Goal: Task Accomplishment & Management: Use online tool/utility

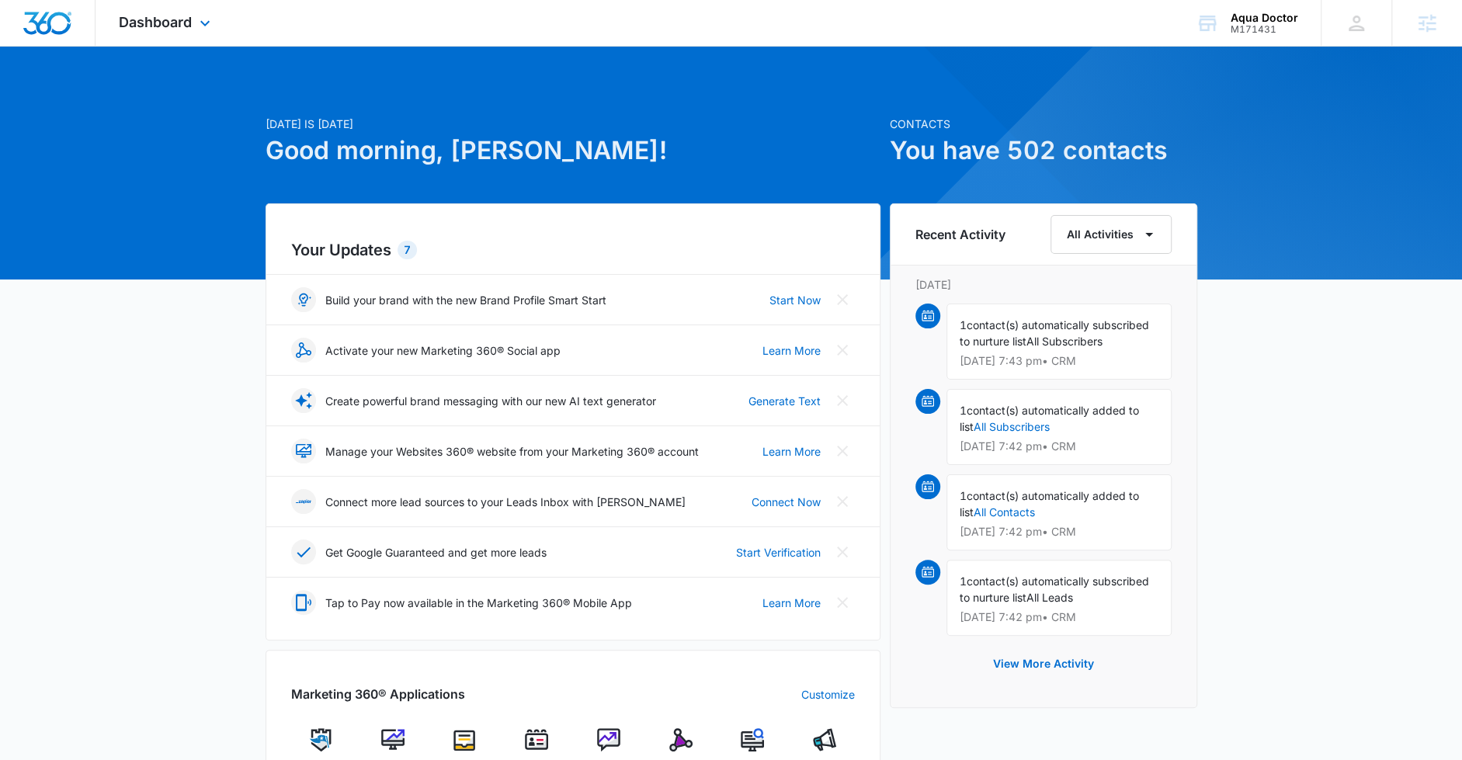
click at [187, 8] on div "Dashboard Apps Reputation Websites Forms CRM Email Social Content Ads Intellige…" at bounding box center [167, 23] width 142 height 46
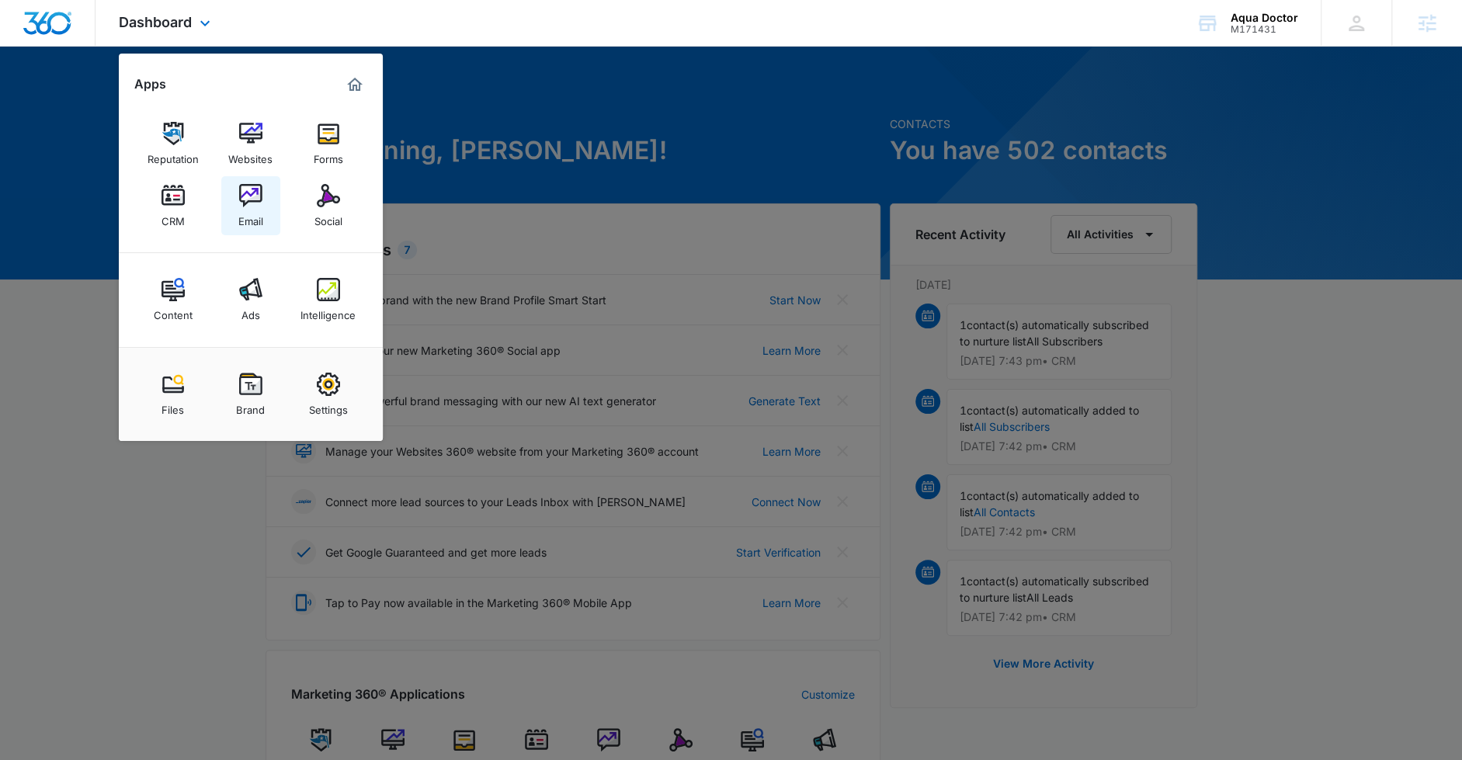
click at [252, 209] on div "Email" at bounding box center [250, 217] width 25 height 20
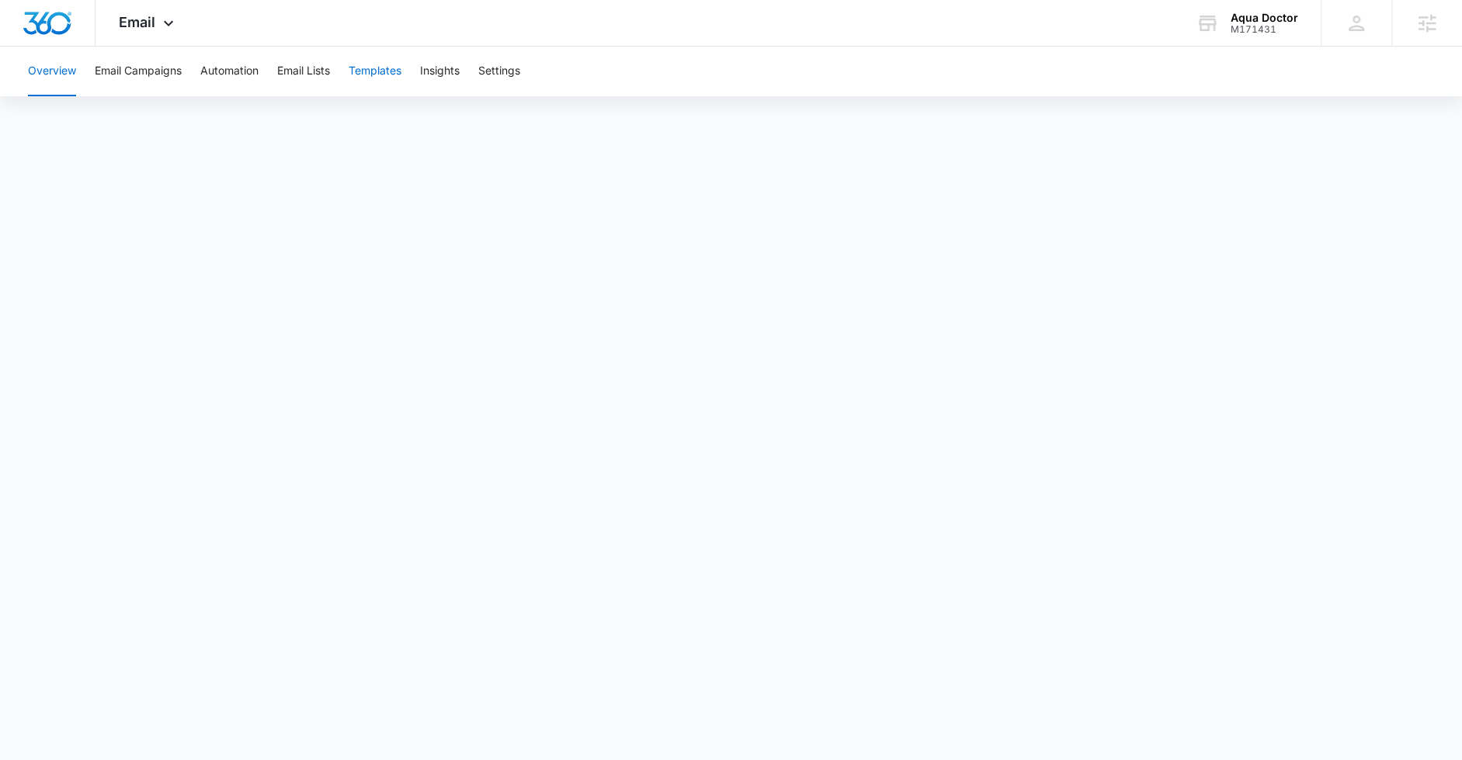
click at [363, 75] on button "Templates" at bounding box center [375, 72] width 53 height 50
click at [762, 89] on div "Overview Email Campaigns Automation Email Lists Templates Insights Settings" at bounding box center [731, 72] width 1425 height 50
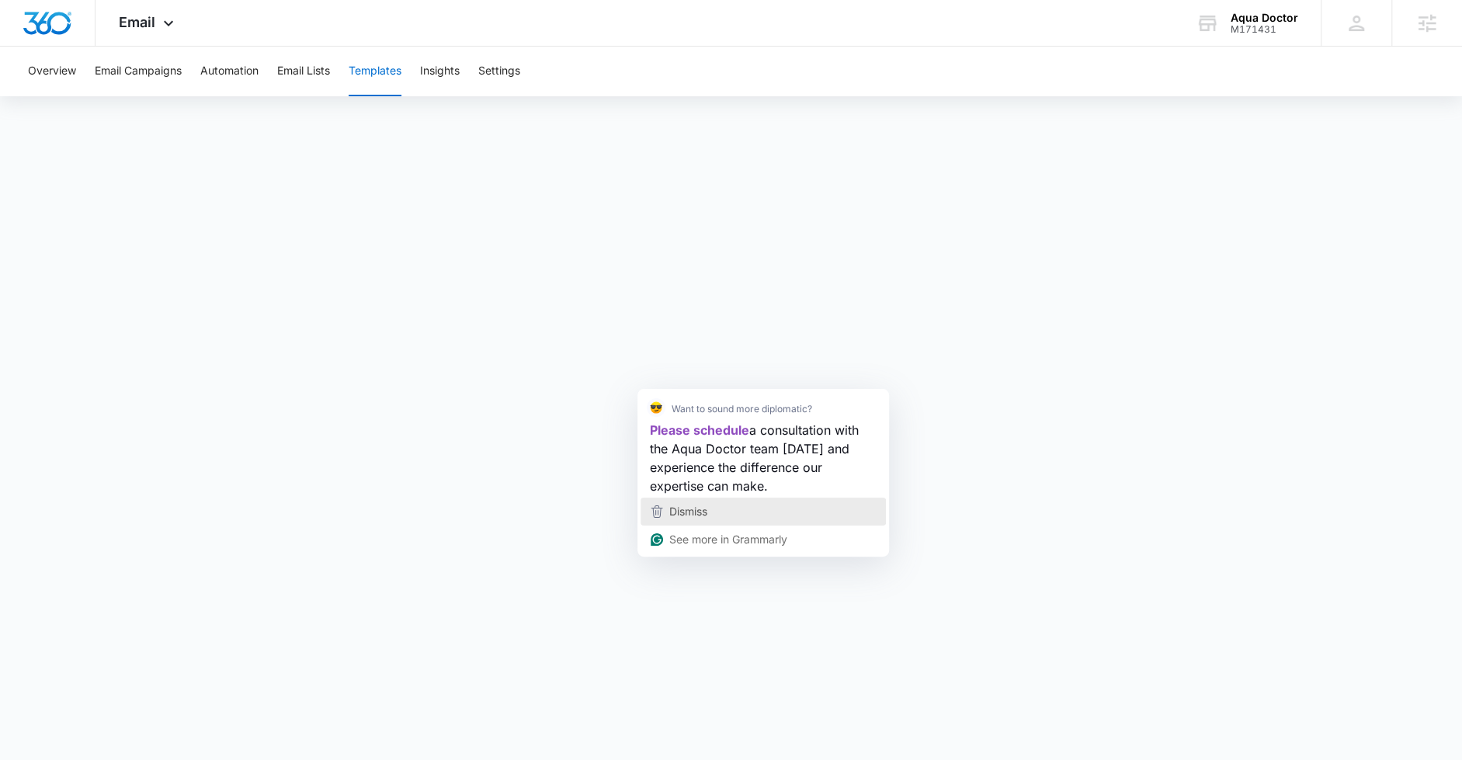
click at [712, 512] on div "Dismiss" at bounding box center [763, 511] width 231 height 23
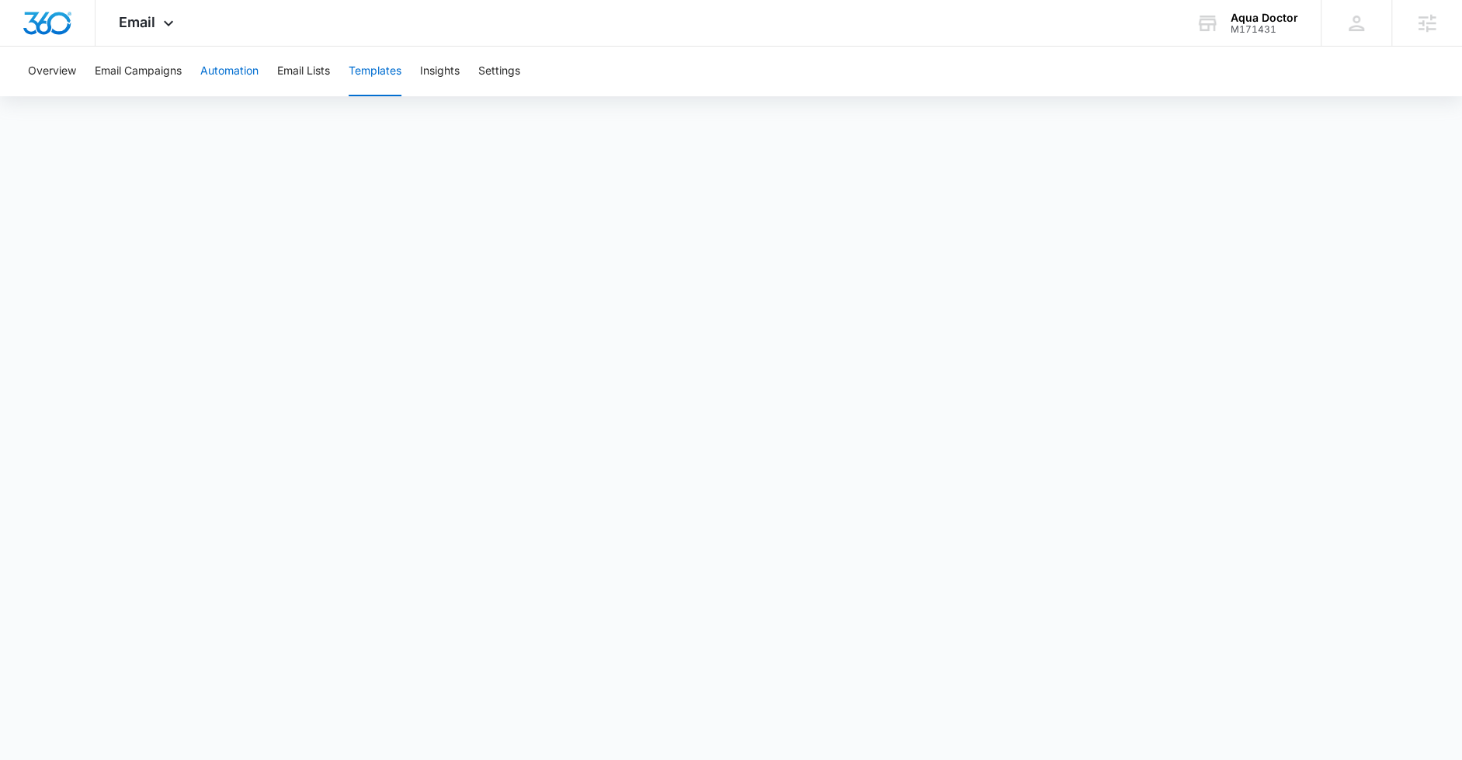
click at [235, 77] on button "Automation" at bounding box center [229, 72] width 58 height 50
click at [121, 75] on button "Email Campaigns" at bounding box center [138, 72] width 87 height 50
click at [159, 30] on icon at bounding box center [168, 27] width 19 height 19
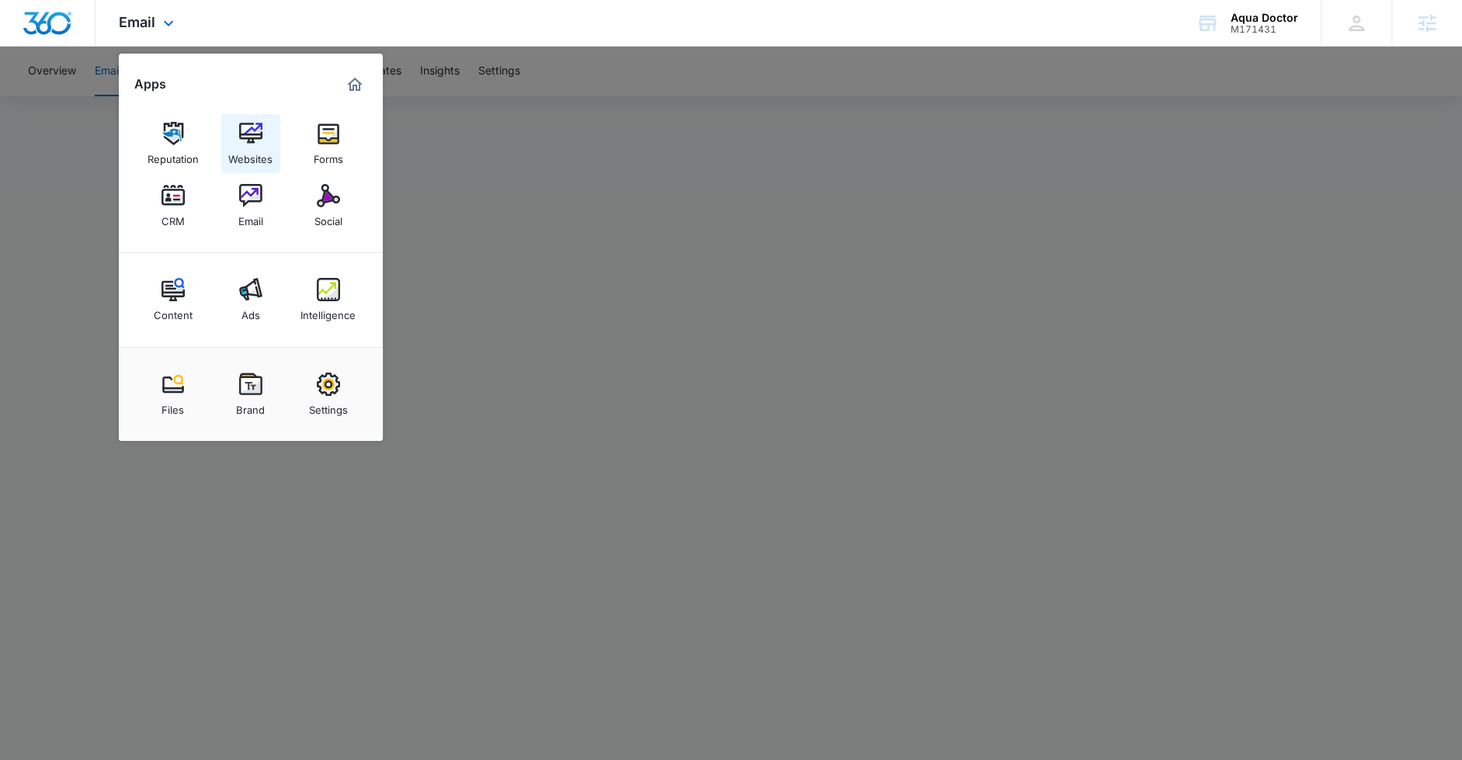
click at [257, 124] on img at bounding box center [250, 133] width 23 height 23
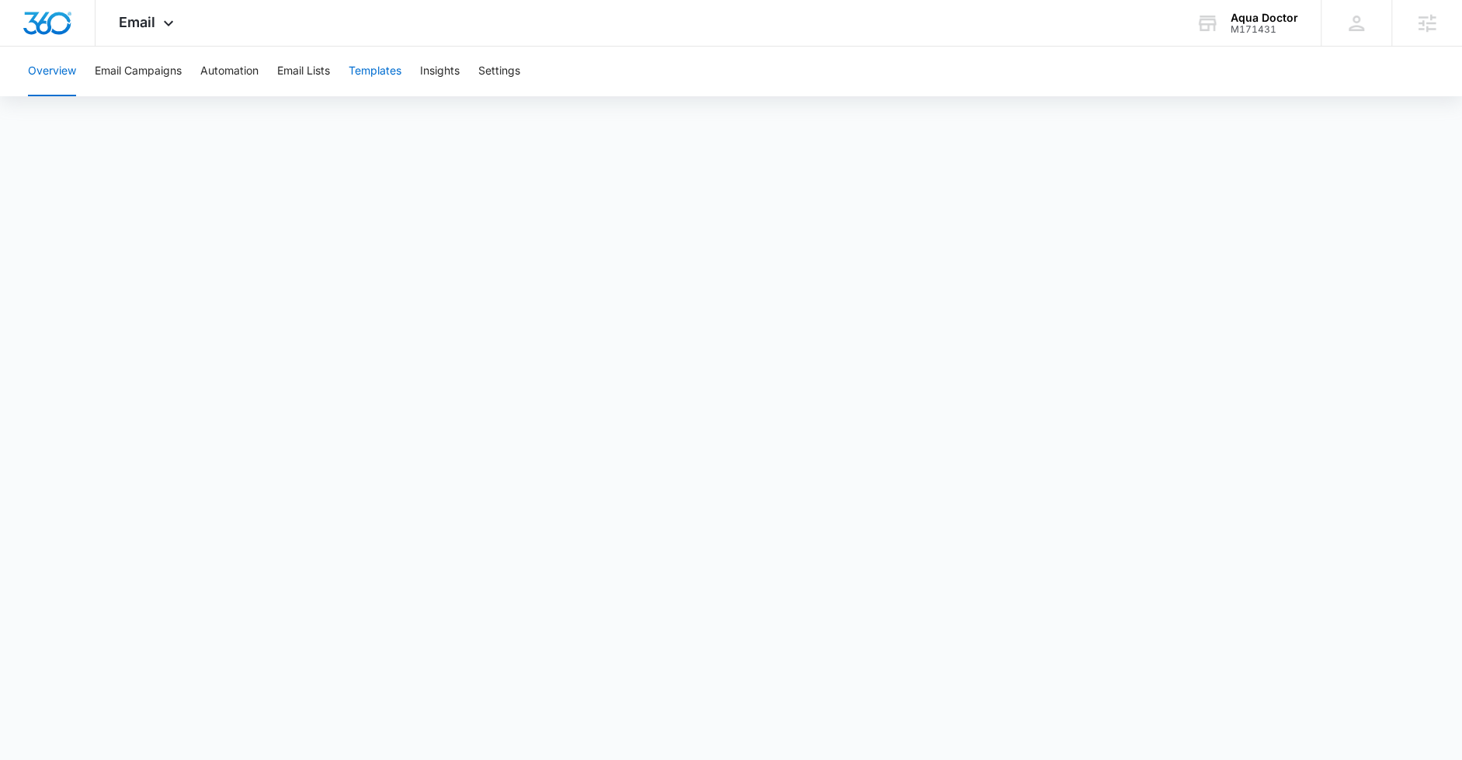
click at [387, 78] on button "Templates" at bounding box center [375, 72] width 53 height 50
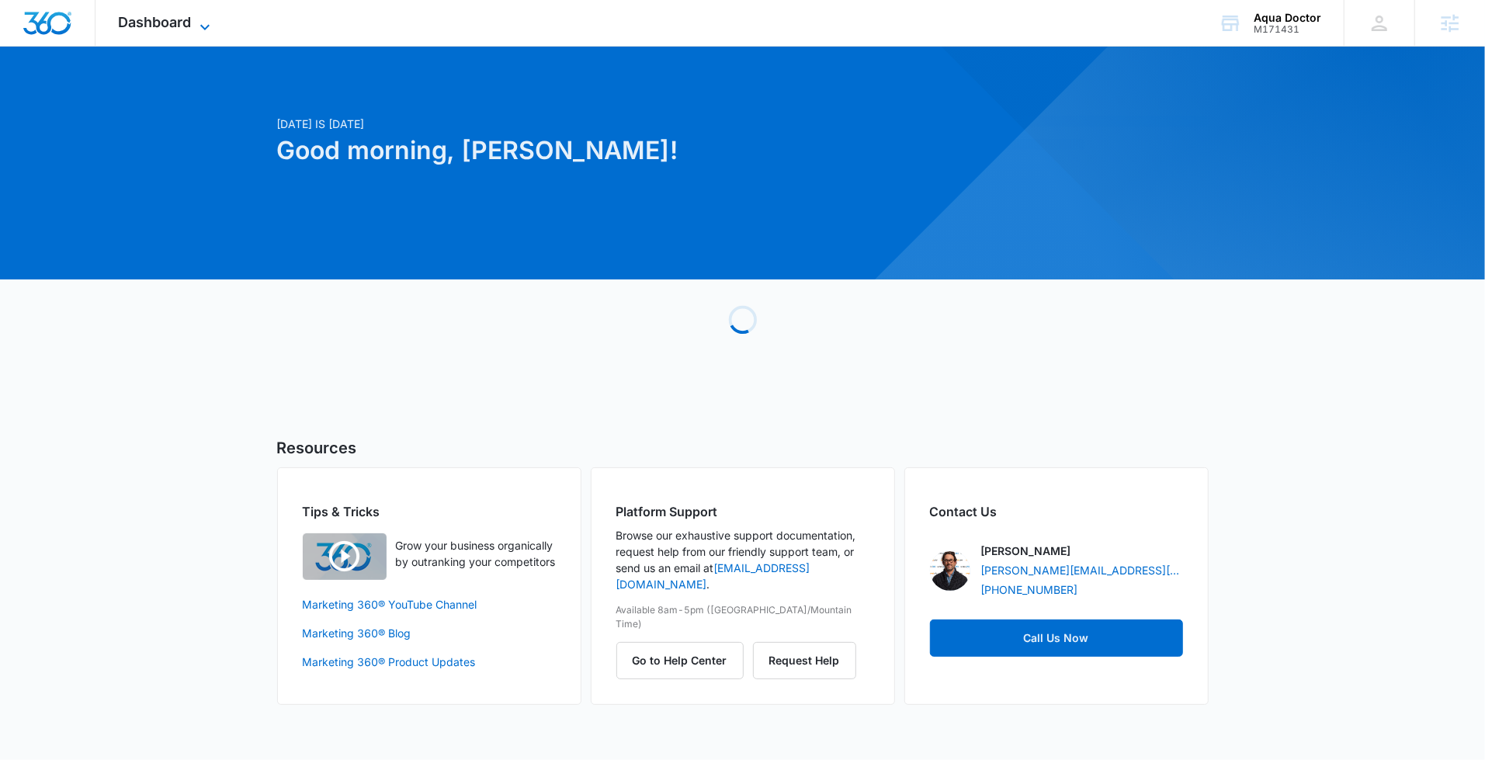
click at [213, 19] on icon at bounding box center [205, 27] width 19 height 19
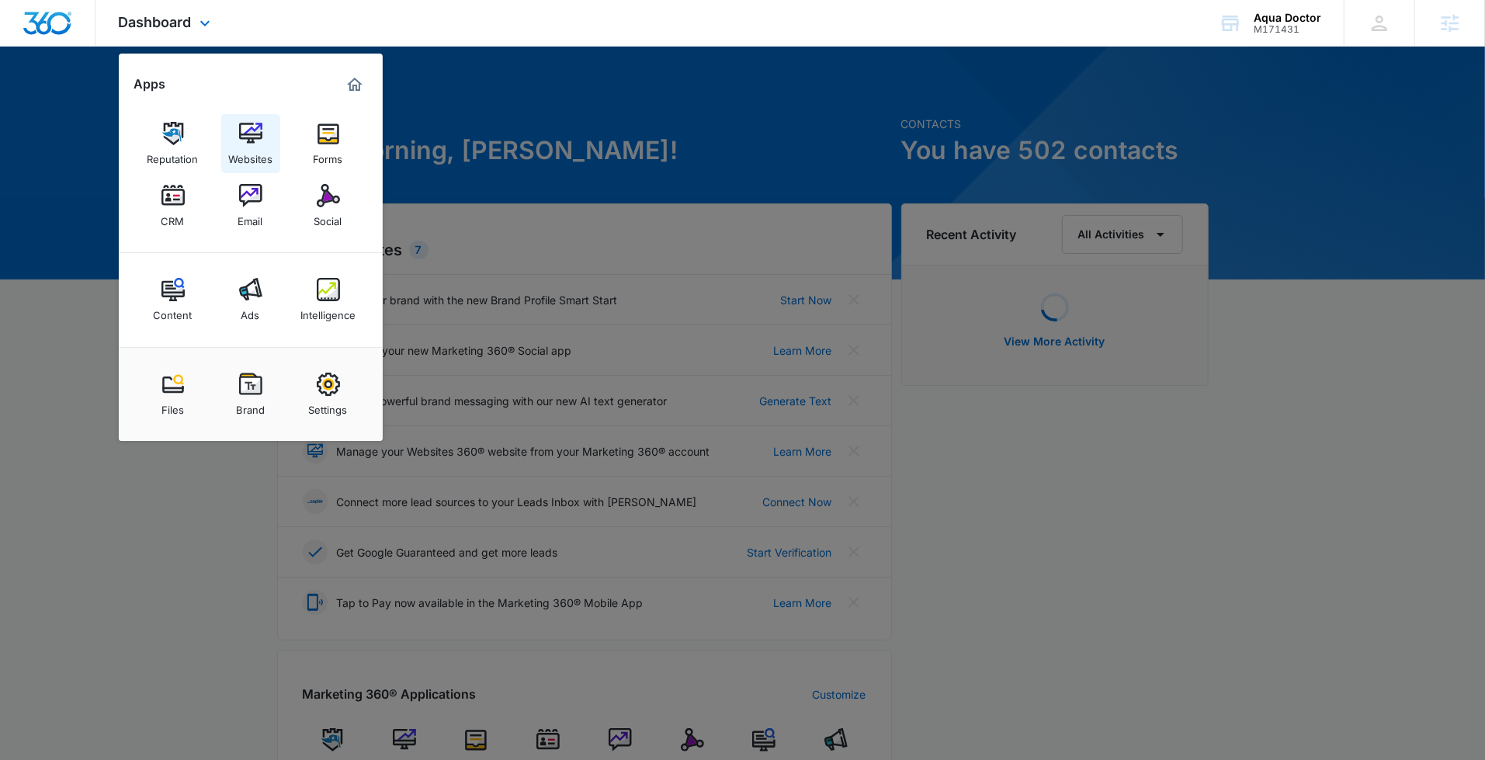
click at [255, 141] on img at bounding box center [250, 133] width 23 height 23
